Goal: Task Accomplishment & Management: Manage account settings

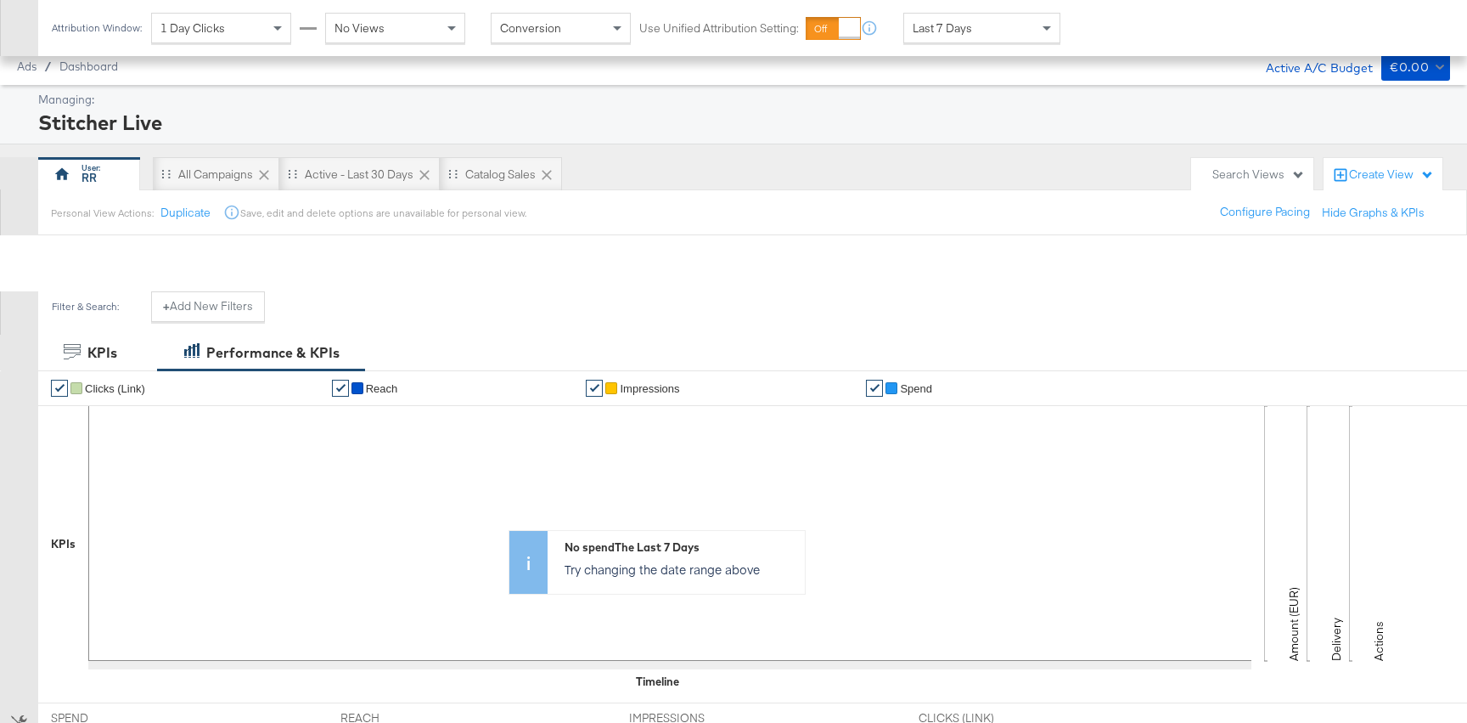
scroll to position [464, 0]
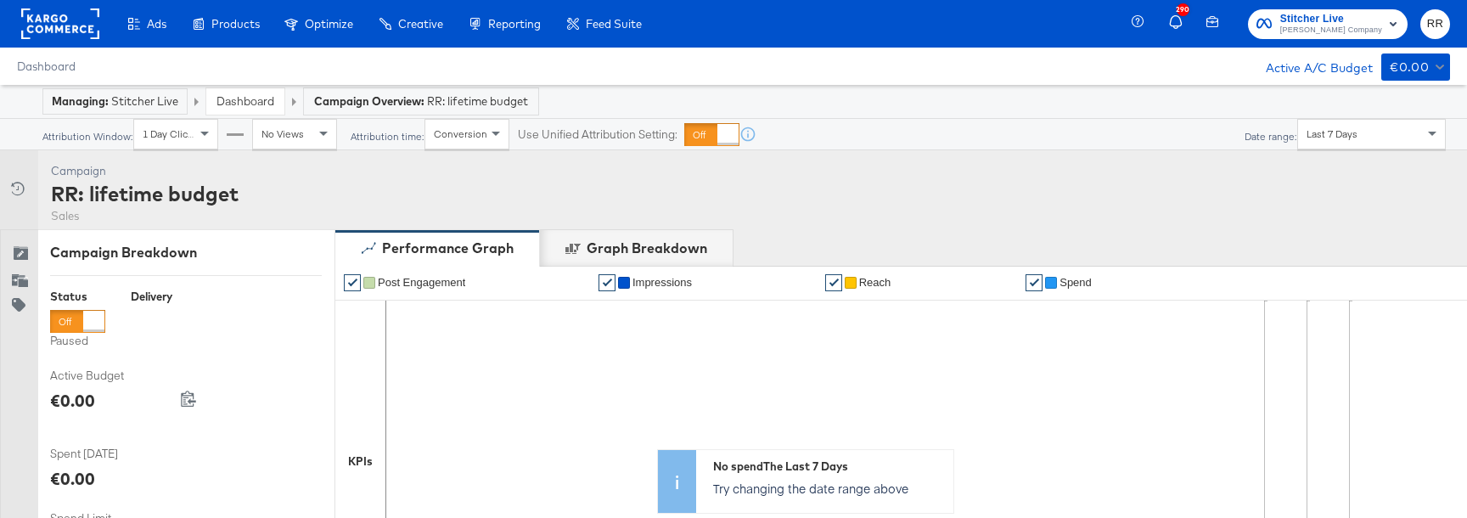
scroll to position [675, 0]
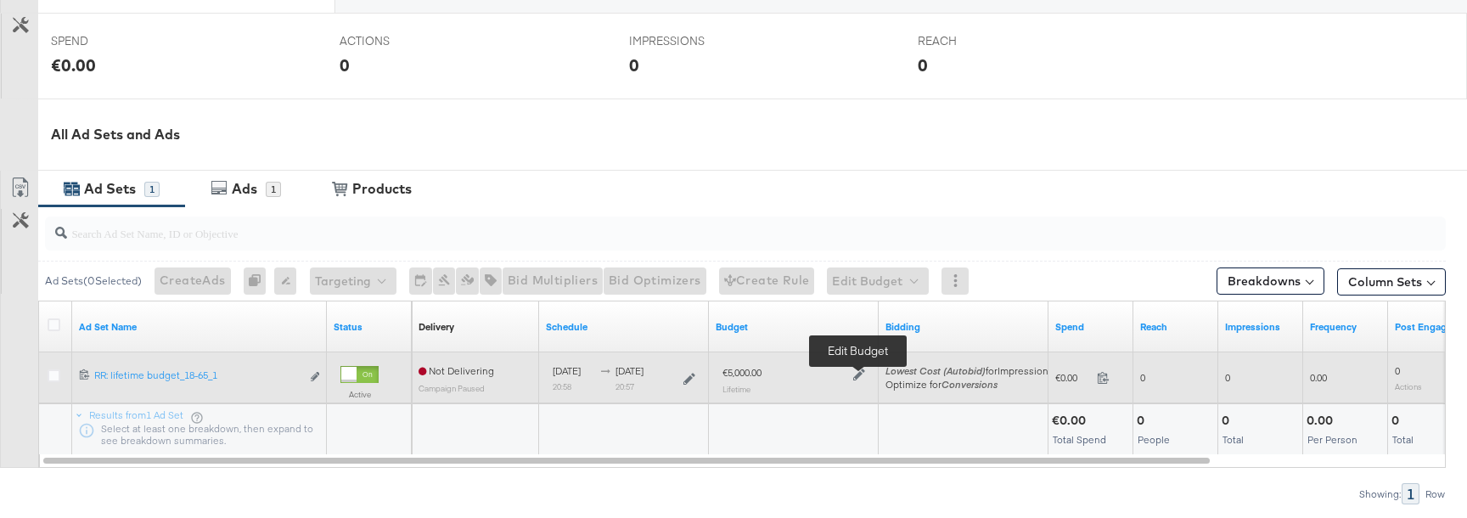
click at [858, 375] on icon at bounding box center [859, 375] width 12 height 12
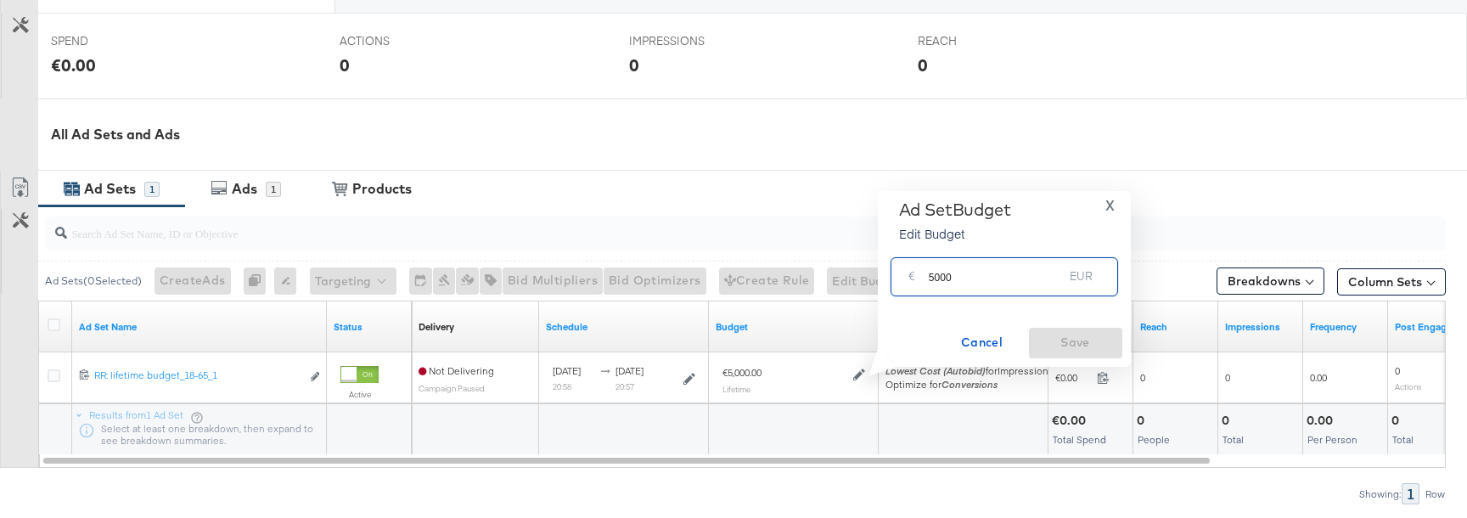
drag, startPoint x: 944, startPoint y: 273, endPoint x: 984, endPoint y: 273, distance: 39.9
click at [984, 273] on input "5000" at bounding box center [996, 269] width 135 height 37
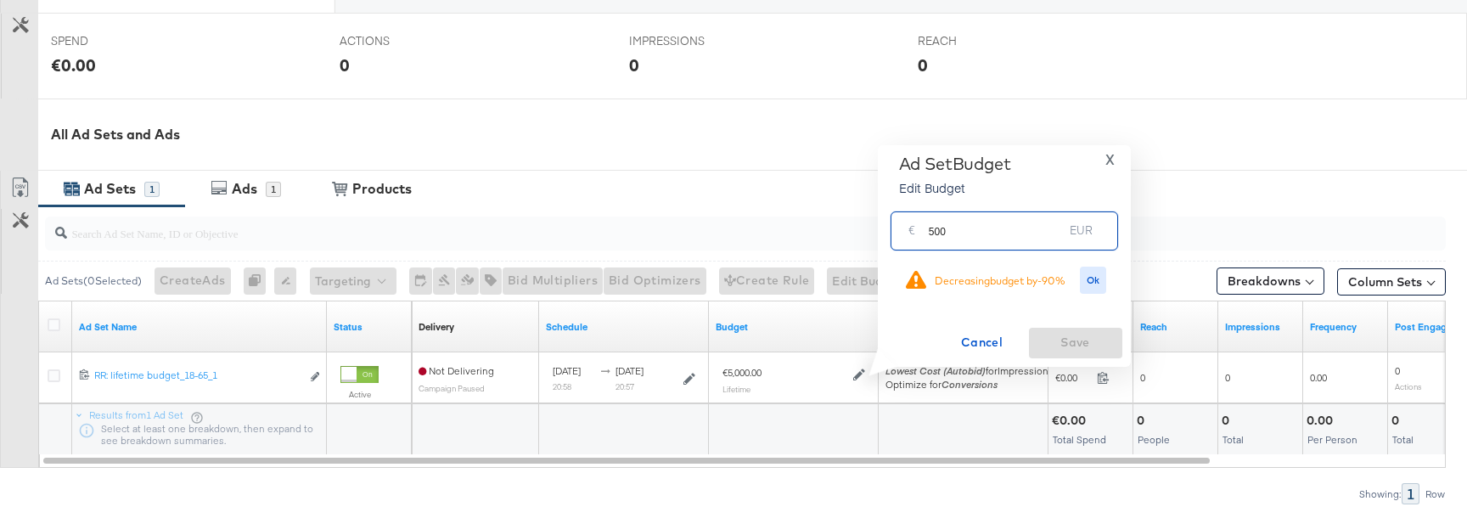
drag, startPoint x: 929, startPoint y: 233, endPoint x: 1063, endPoint y: 233, distance: 134.2
click at [1063, 233] on input "500" at bounding box center [996, 223] width 135 height 37
type input "200"
click at [1087, 283] on span "Ok" at bounding box center [1094, 280] width 14 height 12
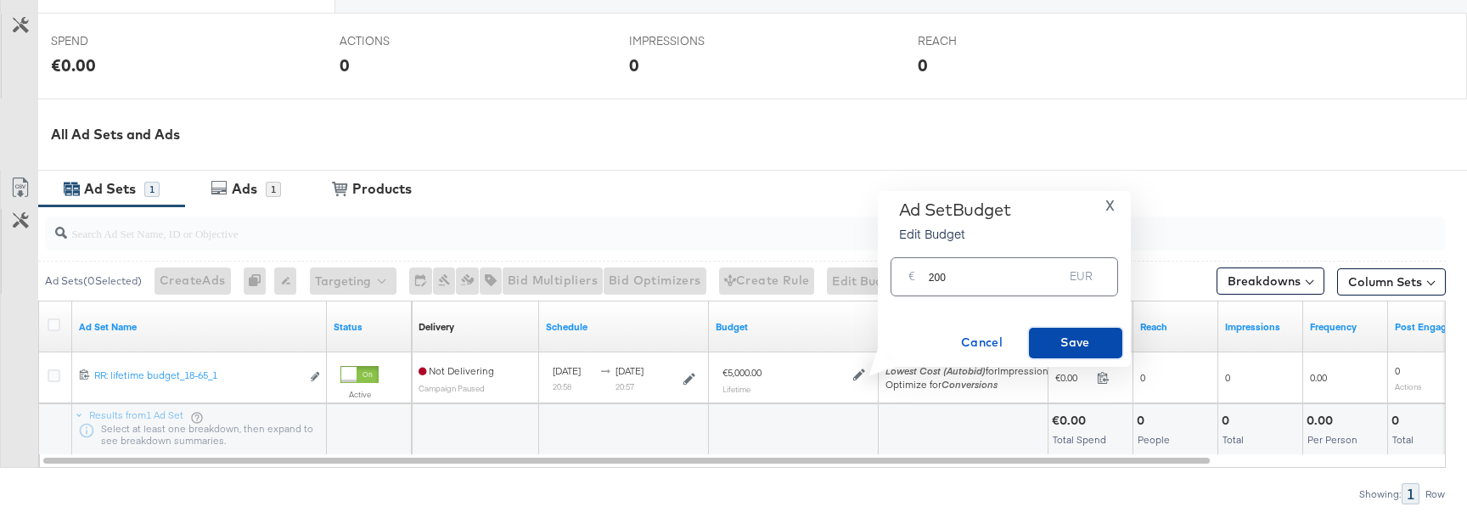
click at [1067, 351] on span "Save" at bounding box center [1076, 342] width 80 height 21
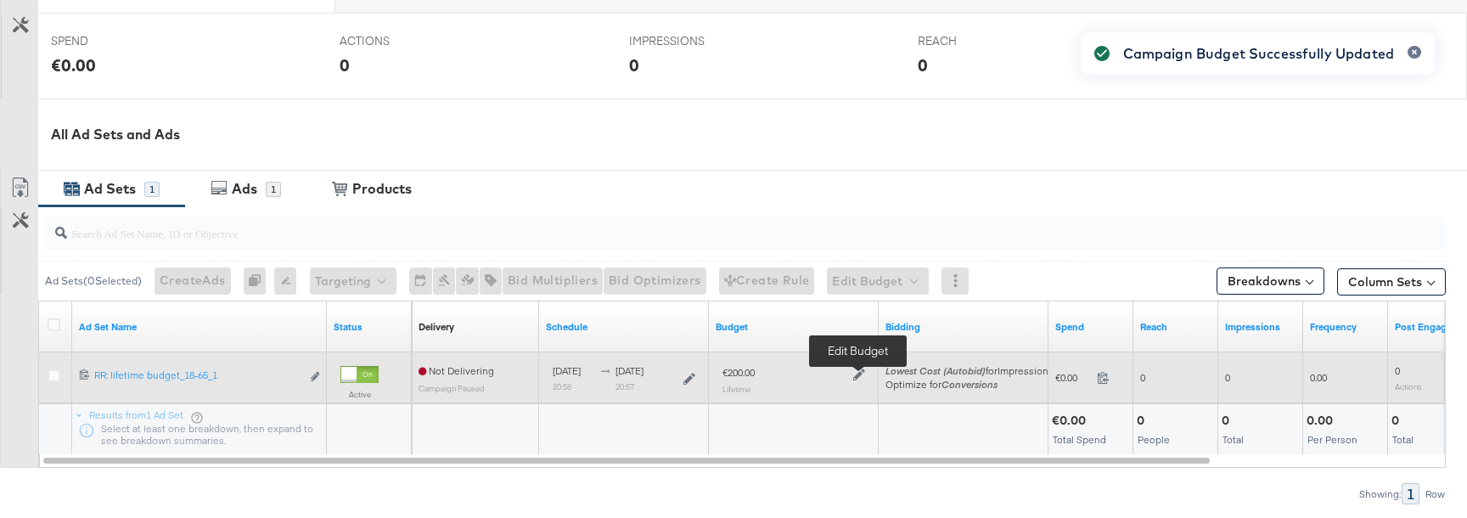
click at [860, 375] on icon at bounding box center [859, 375] width 12 height 12
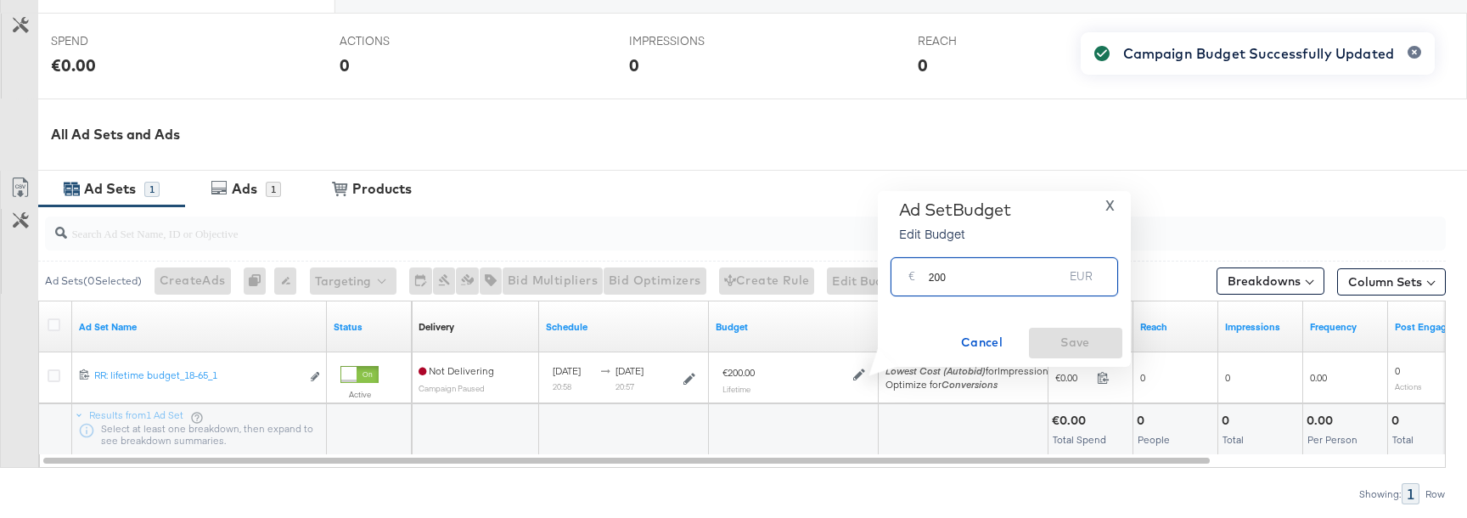
drag, startPoint x: 928, startPoint y: 279, endPoint x: 1032, endPoint y: 278, distance: 104.4
click at [1032, 279] on input "200" at bounding box center [996, 269] width 135 height 37
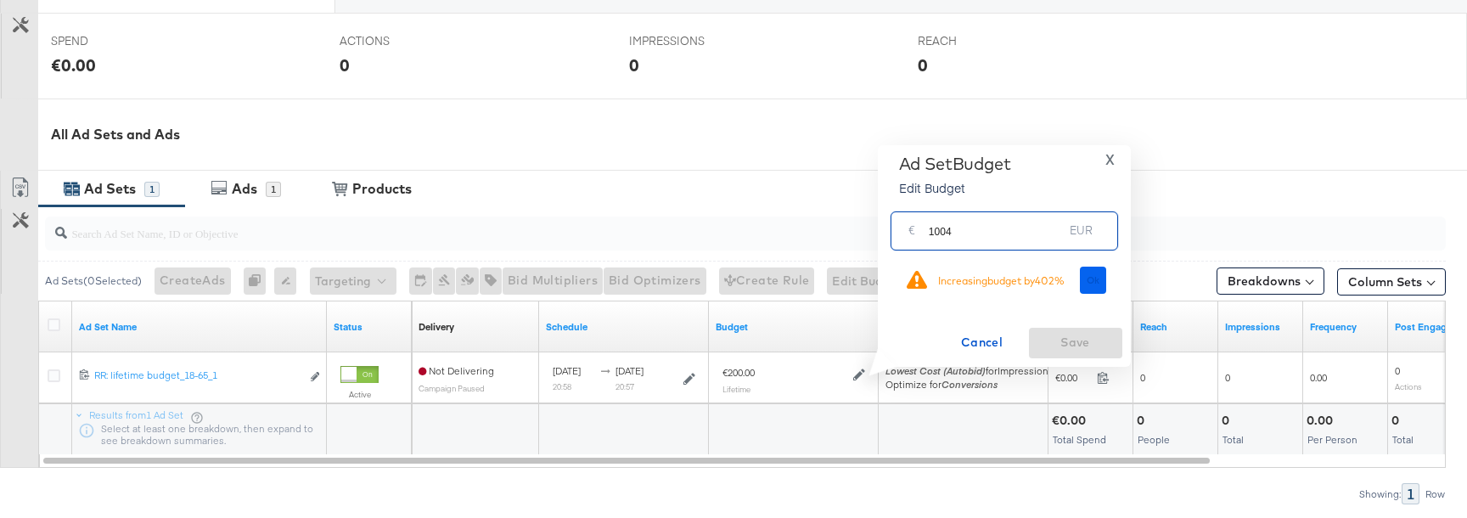
type input "1004"
click at [1091, 279] on span "Ok" at bounding box center [1094, 280] width 14 height 12
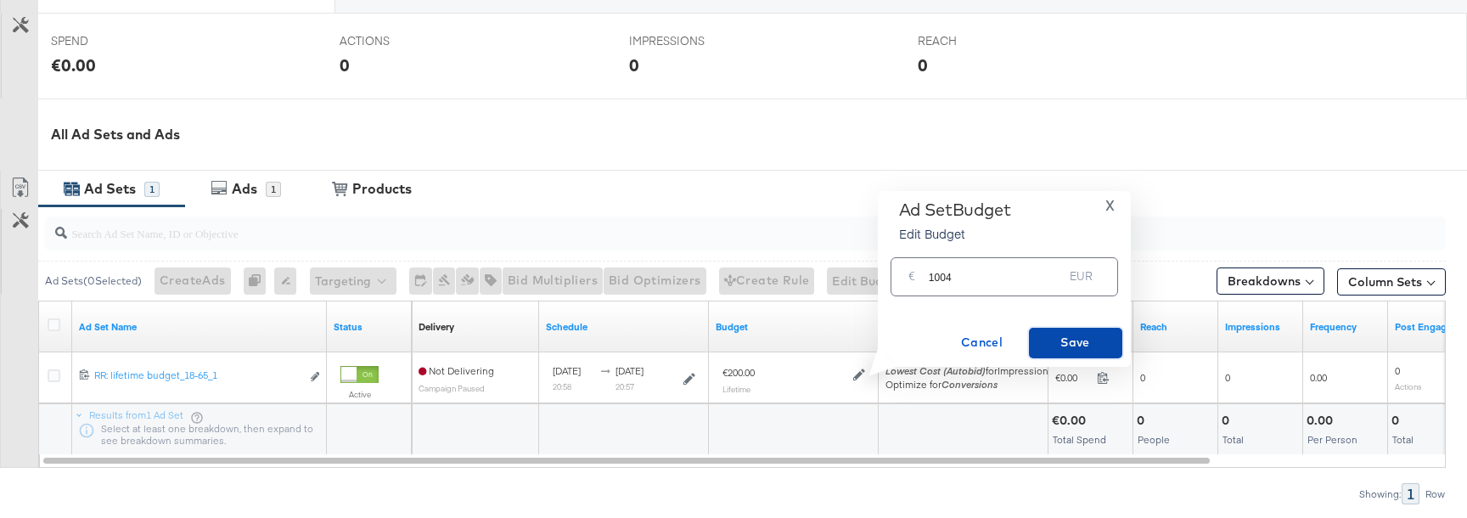
click at [1074, 344] on span "Save" at bounding box center [1076, 342] width 80 height 21
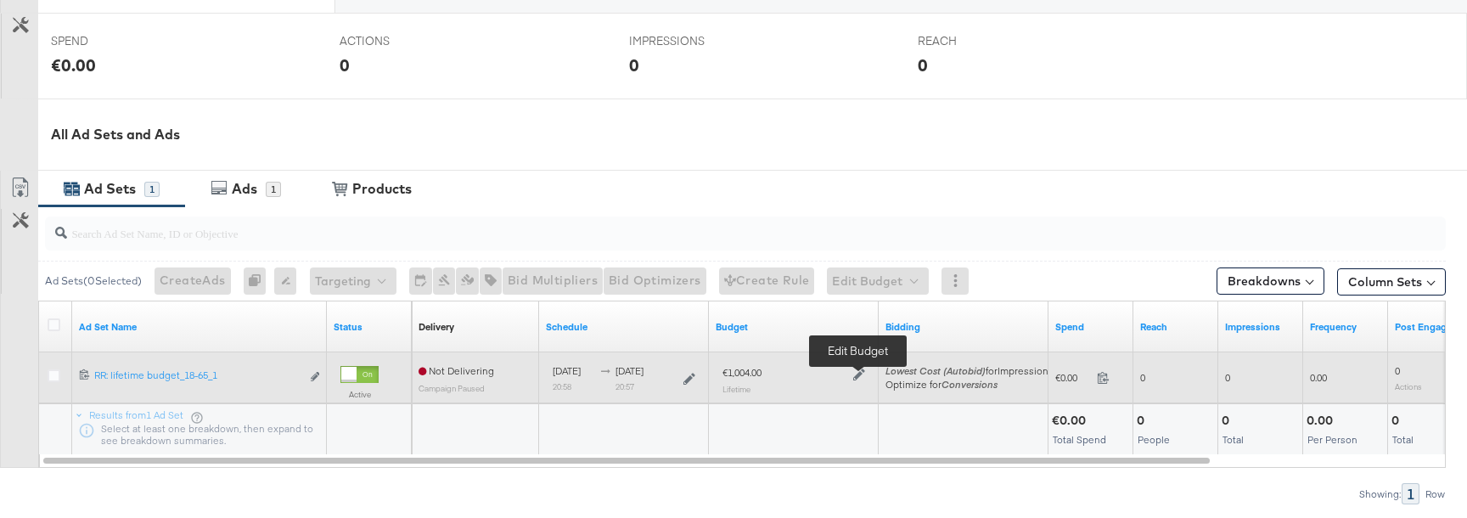
click at [862, 374] on icon at bounding box center [859, 375] width 12 height 12
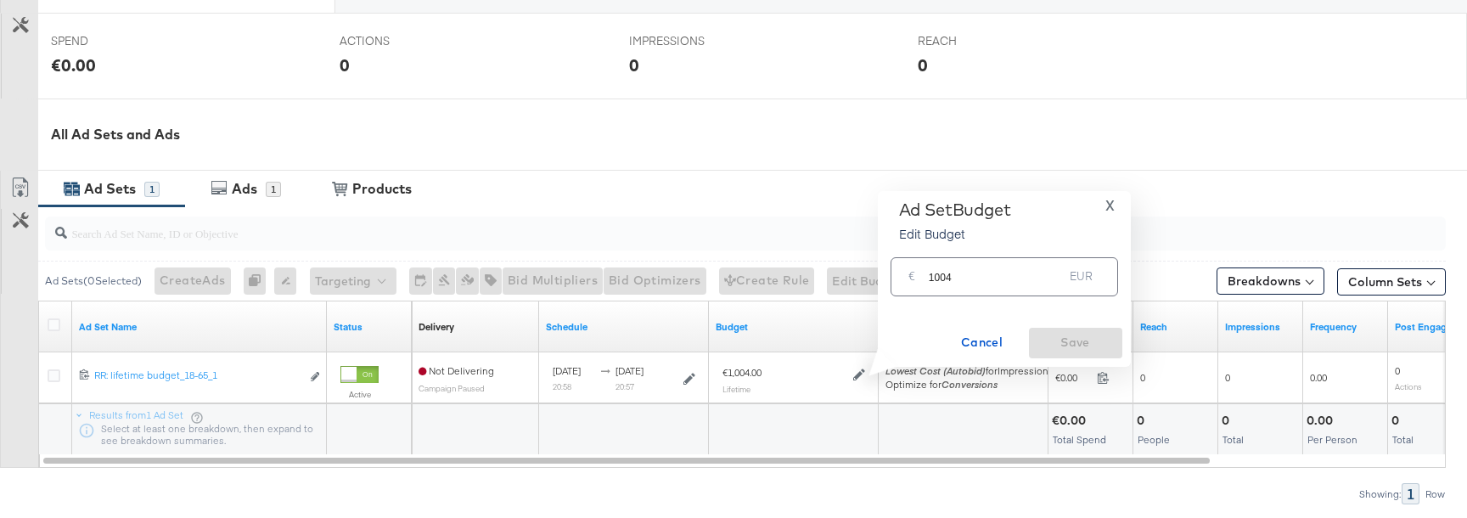
click at [970, 286] on input "1004" at bounding box center [996, 269] width 135 height 37
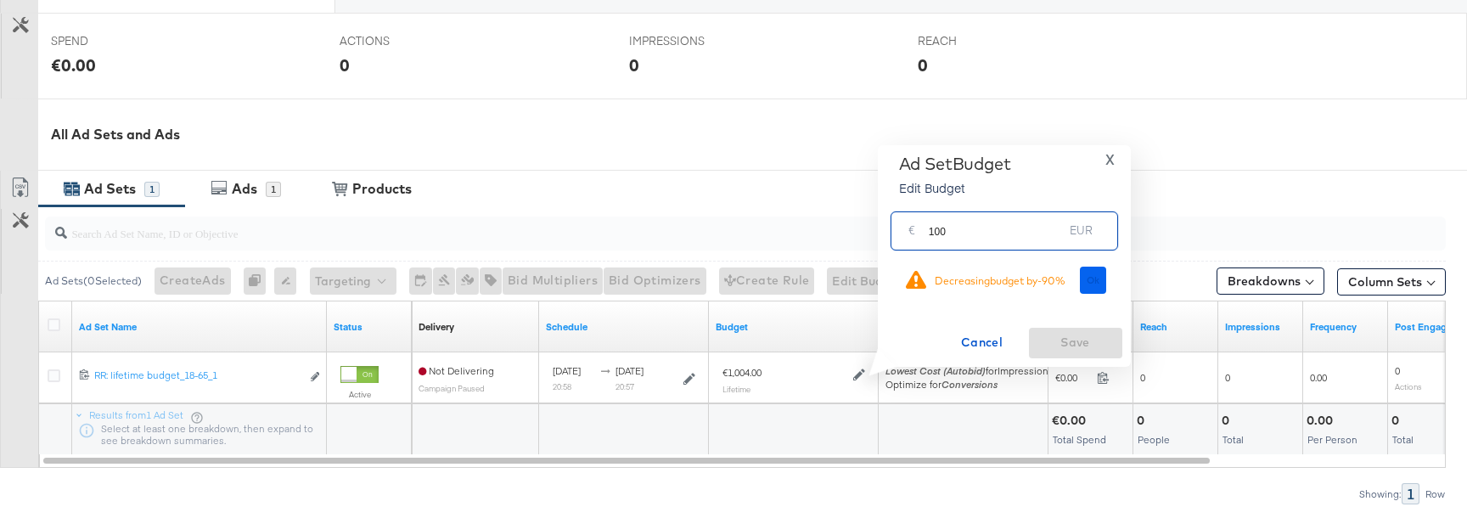
type input "100"
click at [1096, 283] on span "Ok" at bounding box center [1094, 280] width 14 height 12
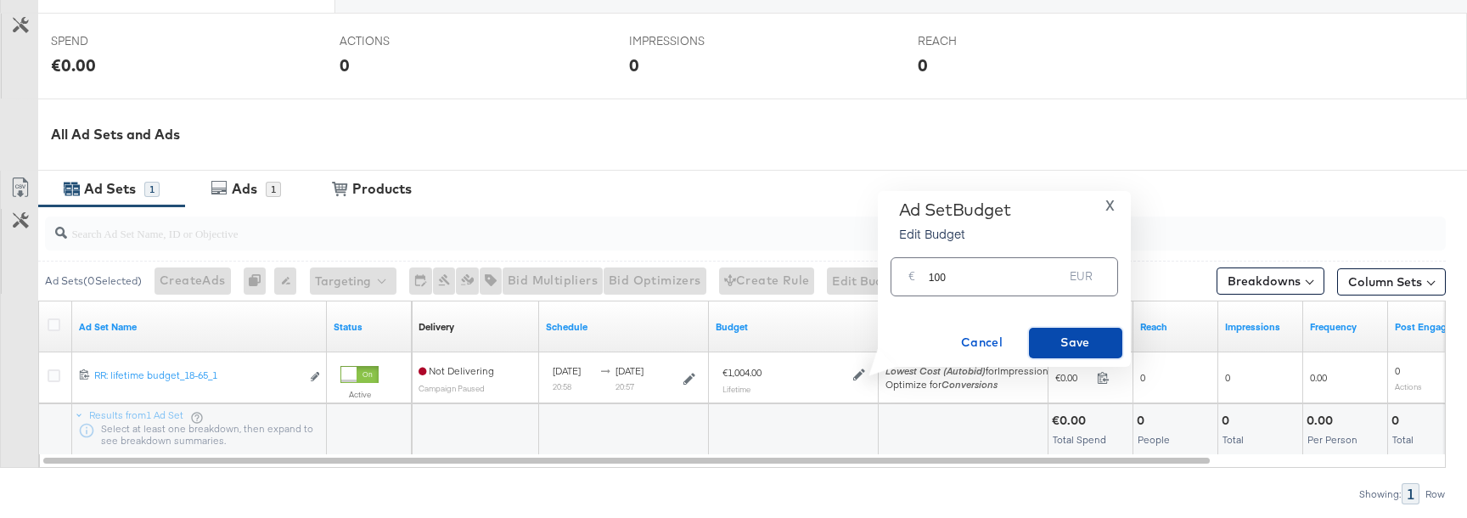
click at [1101, 335] on span "Save" at bounding box center [1076, 342] width 80 height 21
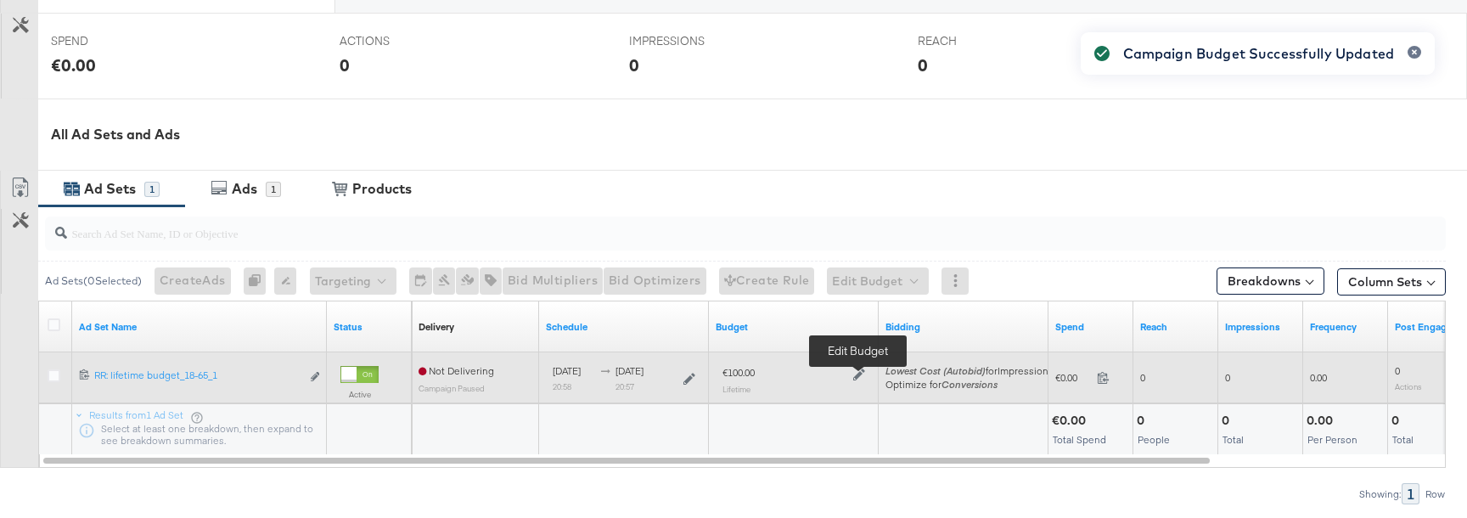
click at [860, 375] on icon at bounding box center [859, 375] width 12 height 12
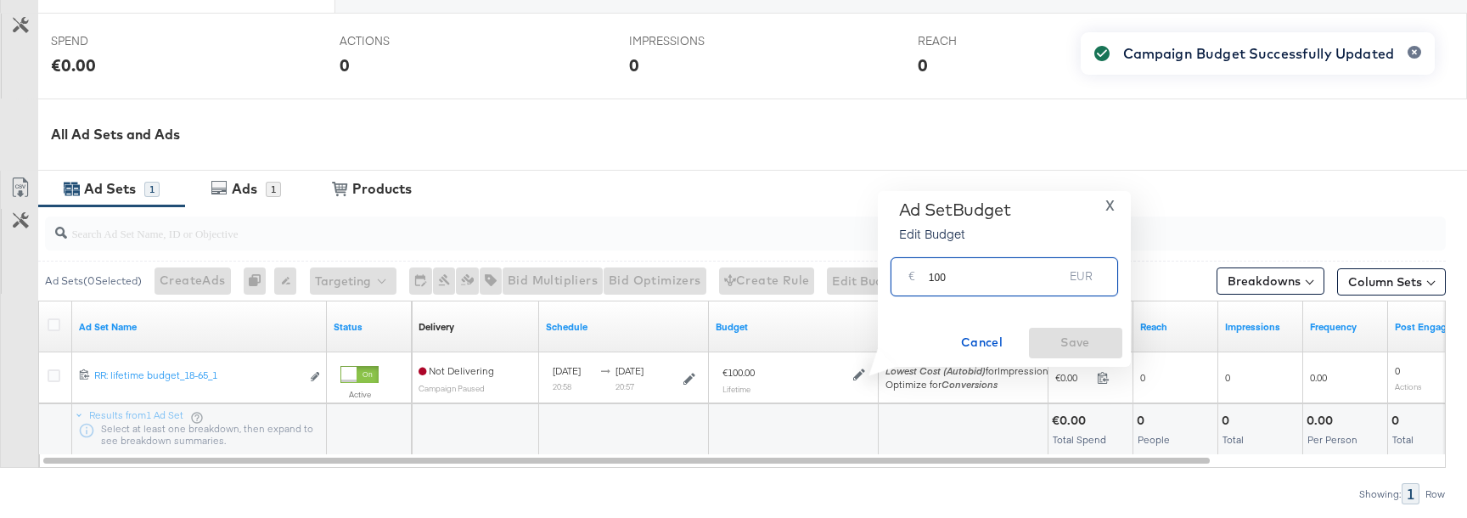
click at [982, 284] on input "100" at bounding box center [996, 269] width 135 height 37
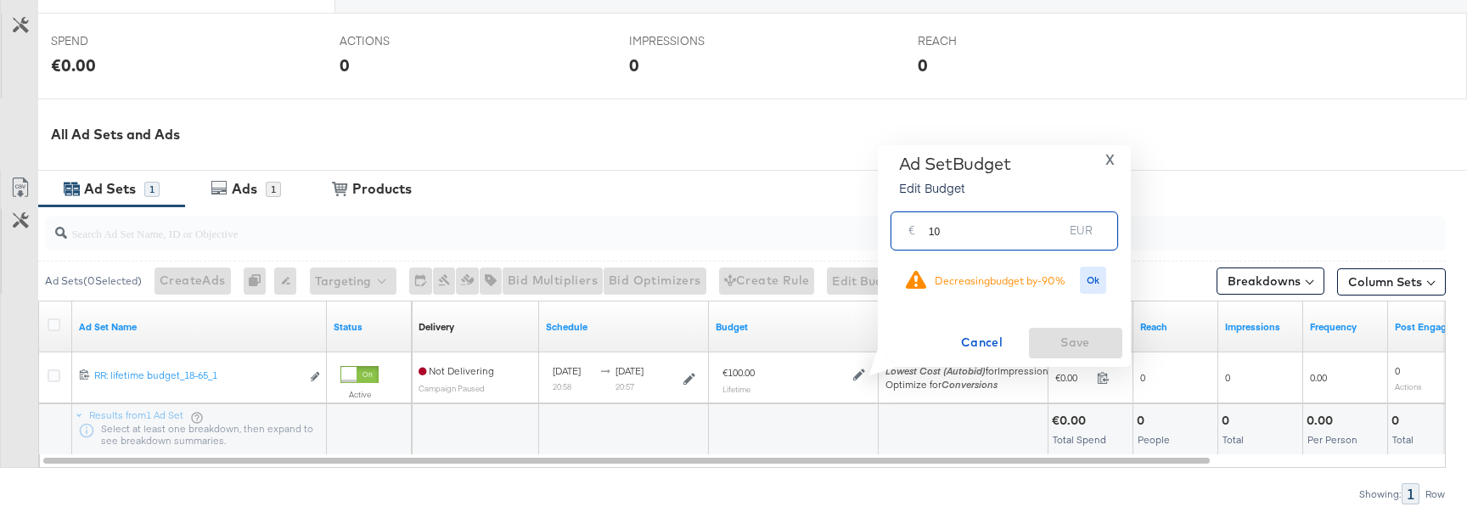
type input "1"
type input "5000"
click at [1097, 285] on span "Ok" at bounding box center [1094, 280] width 14 height 12
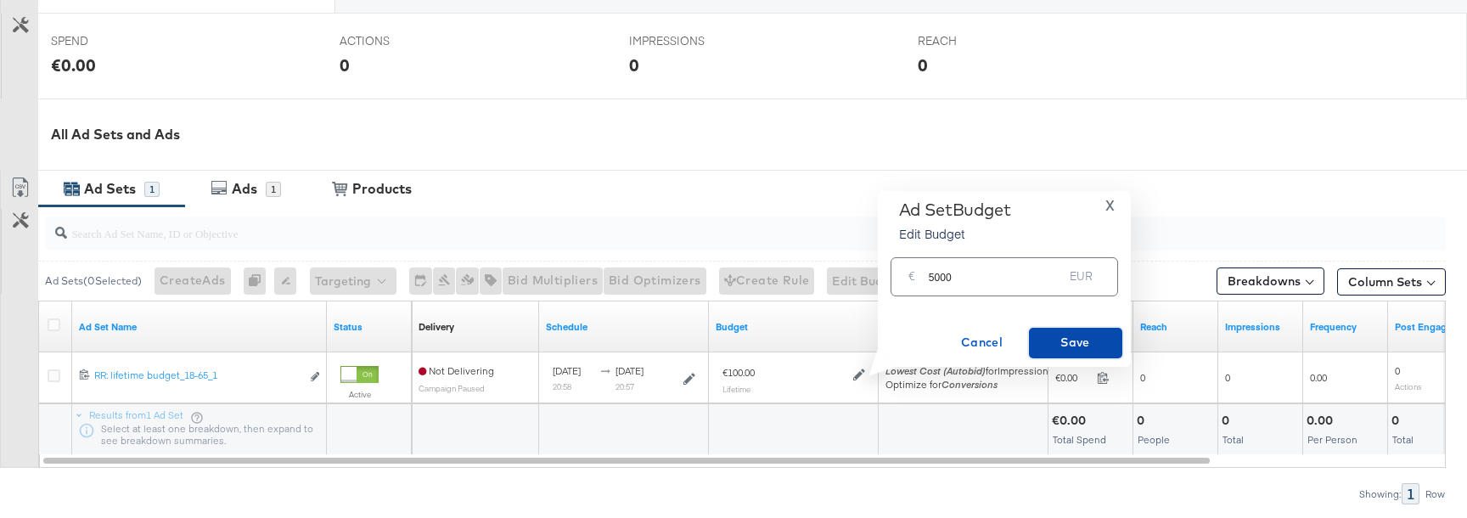
click at [1079, 346] on span "Save" at bounding box center [1076, 342] width 80 height 21
